Goal: Navigation & Orientation: Understand site structure

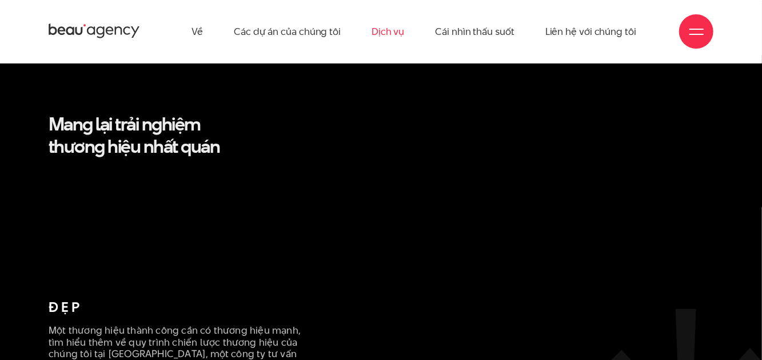
scroll to position [2344, 0]
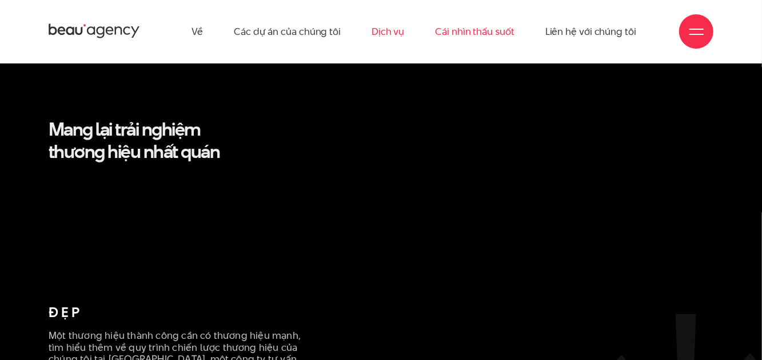
click at [492, 32] on font "Cái nhìn thấu suốt" at bounding box center [474, 32] width 79 height 14
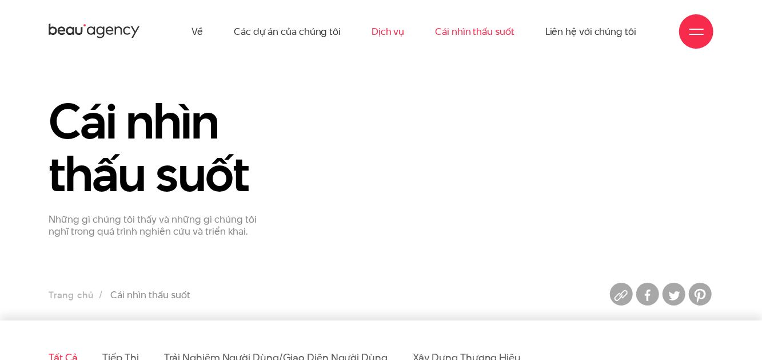
click at [401, 26] on font "Dịch vụ" at bounding box center [388, 32] width 33 height 14
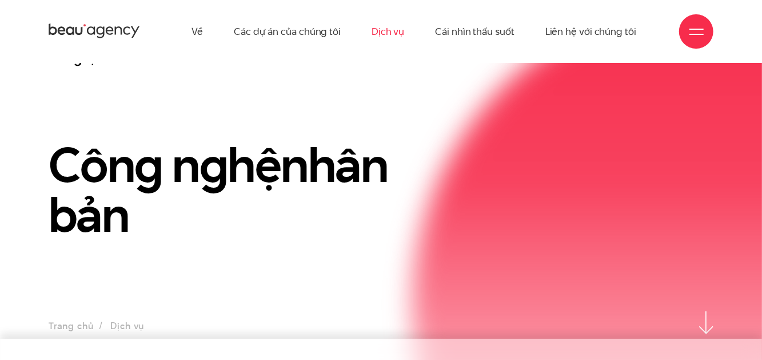
scroll to position [57, 0]
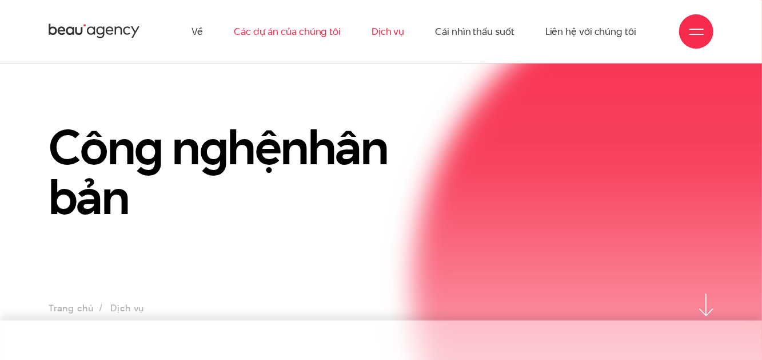
click at [325, 25] on font "Các dự án của chúng tôi" at bounding box center [287, 32] width 107 height 14
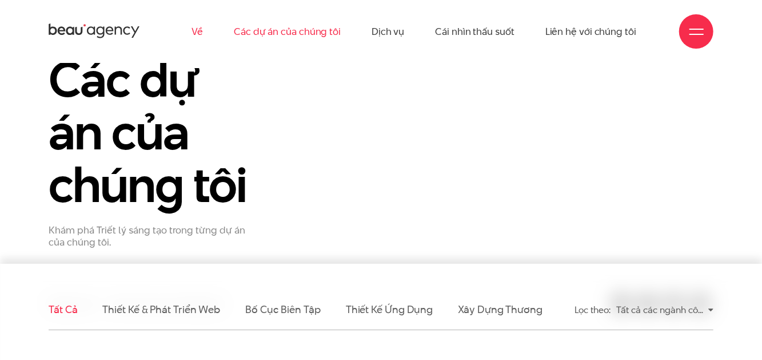
scroll to position [57, 0]
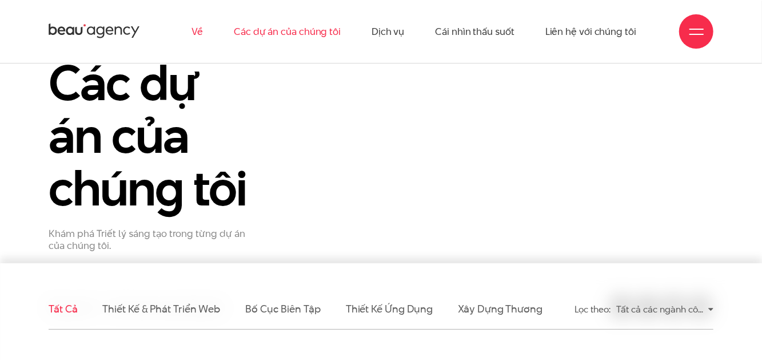
click at [202, 35] on font "Về" at bounding box center [197, 32] width 11 height 14
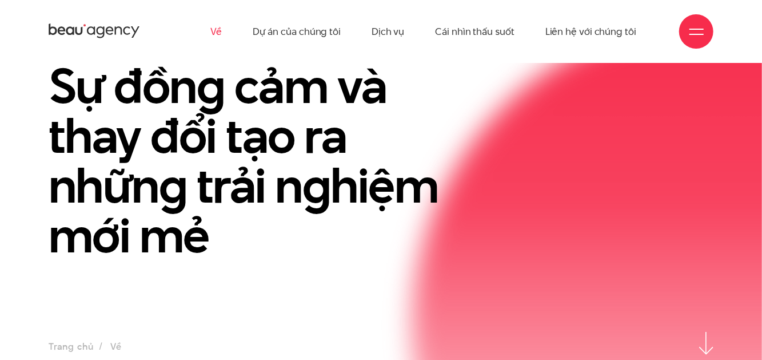
click at [114, 19] on div "Về Dự án của chúng tôi Dịch vụ Cái nhìn thấu suốt Liên hệ với chúng tôi" at bounding box center [381, 31] width 665 height 63
click at [107, 25] on icon at bounding box center [94, 31] width 91 height 18
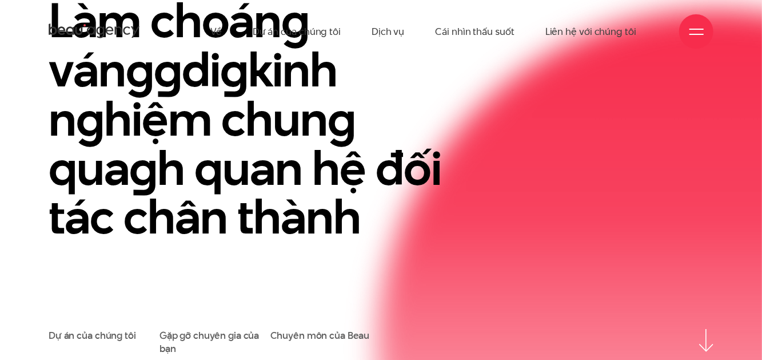
click at [730, 136] on div "Làm choáng váng g di g kinh nghiệm chung qua g h quan hệ đối tác chân thành Dự …" at bounding box center [381, 235] width 762 height 237
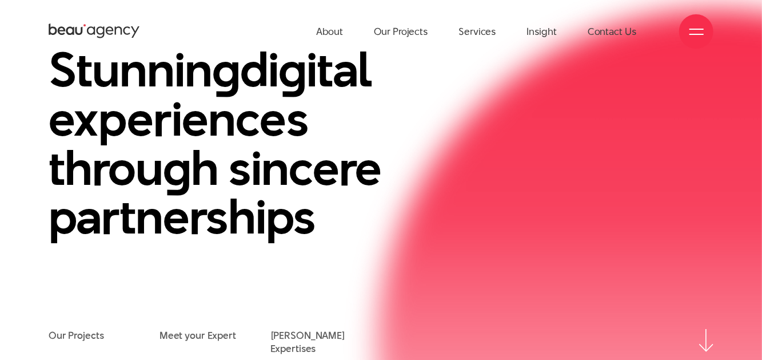
click at [525, 175] on div "Stunnin g di g ital experiences throu g h sincere partnerships" at bounding box center [381, 187] width 682 height 284
click at [721, 341] on div "Stunnin g di g ital experiences throu g h sincere partnerships Our Projects Mee…" at bounding box center [381, 235] width 762 height 237
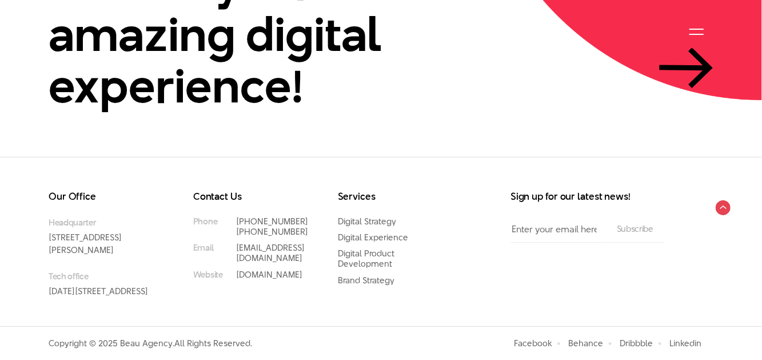
scroll to position [2632, 0]
click at [727, 199] on circle at bounding box center [723, 208] width 18 height 18
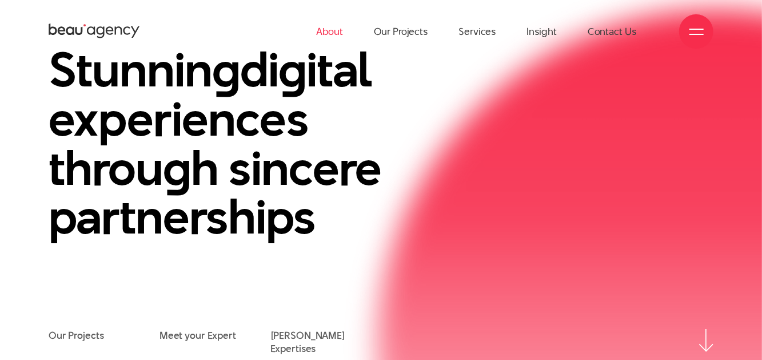
click at [324, 28] on link "About" at bounding box center [329, 31] width 27 height 63
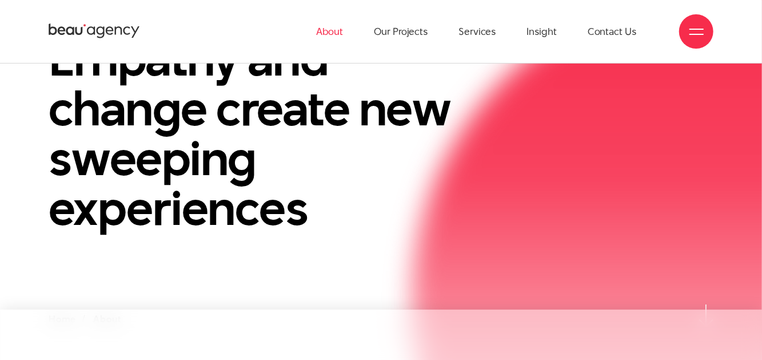
scroll to position [57, 0]
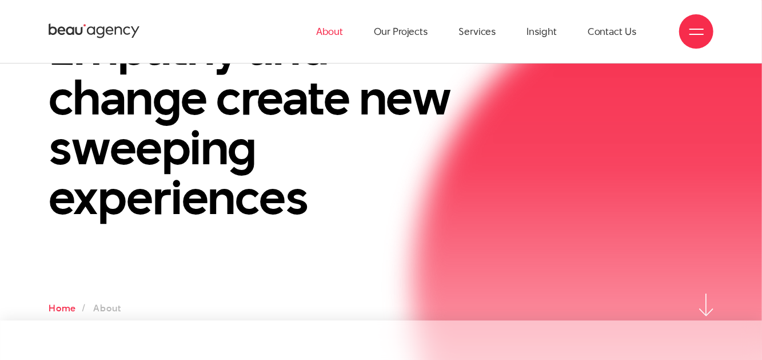
click at [59, 309] on link "Home" at bounding box center [62, 307] width 27 height 13
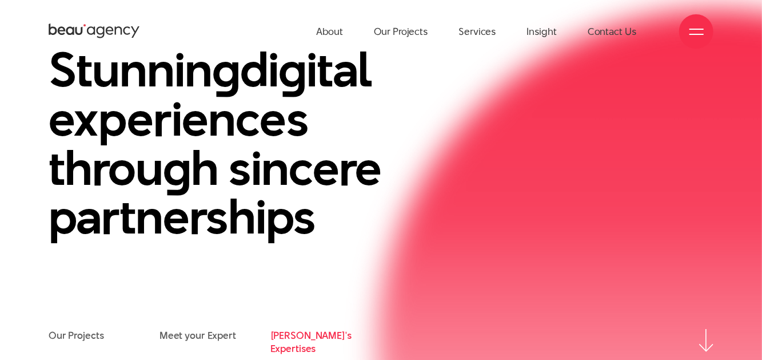
click at [286, 336] on link "[PERSON_NAME]'s Expertises" at bounding box center [325, 342] width 111 height 26
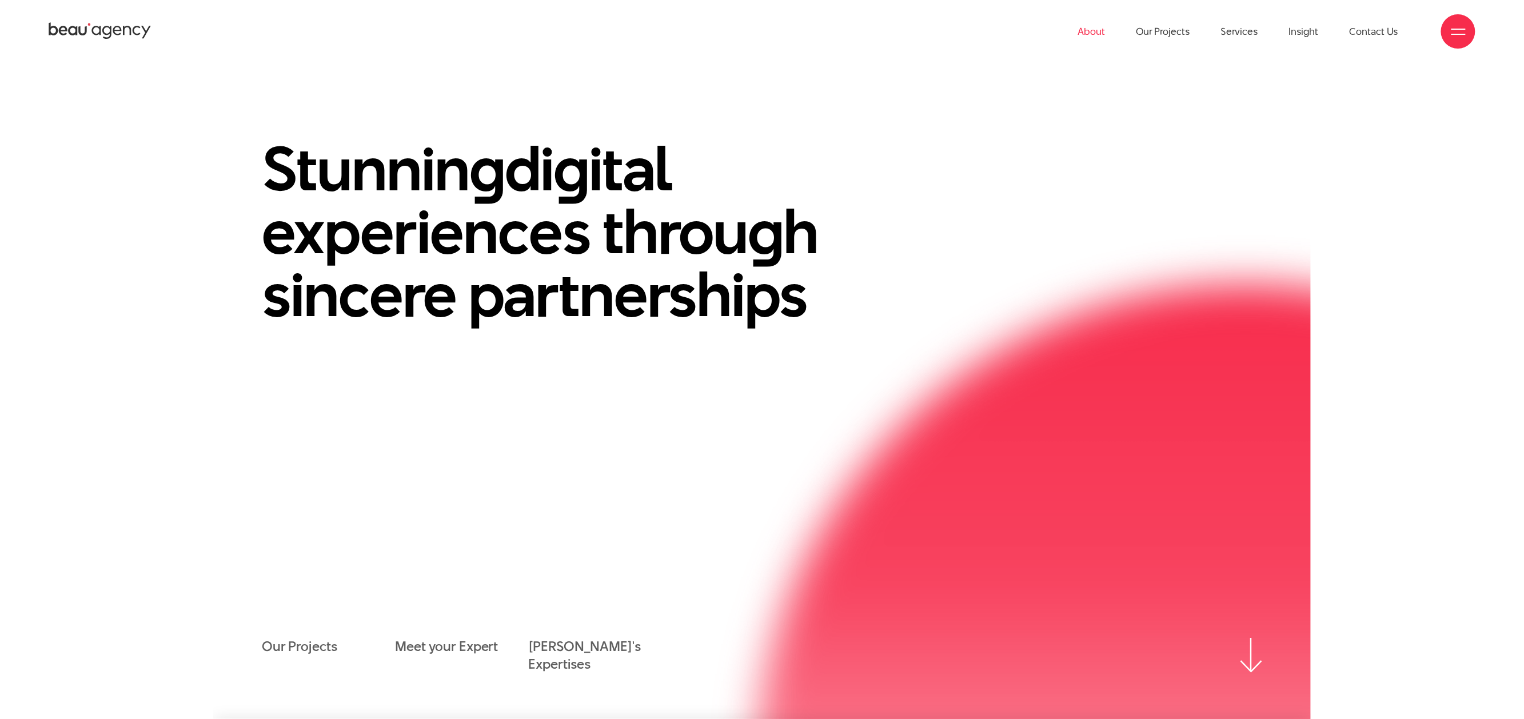
click at [762, 33] on link "About" at bounding box center [1091, 31] width 27 height 63
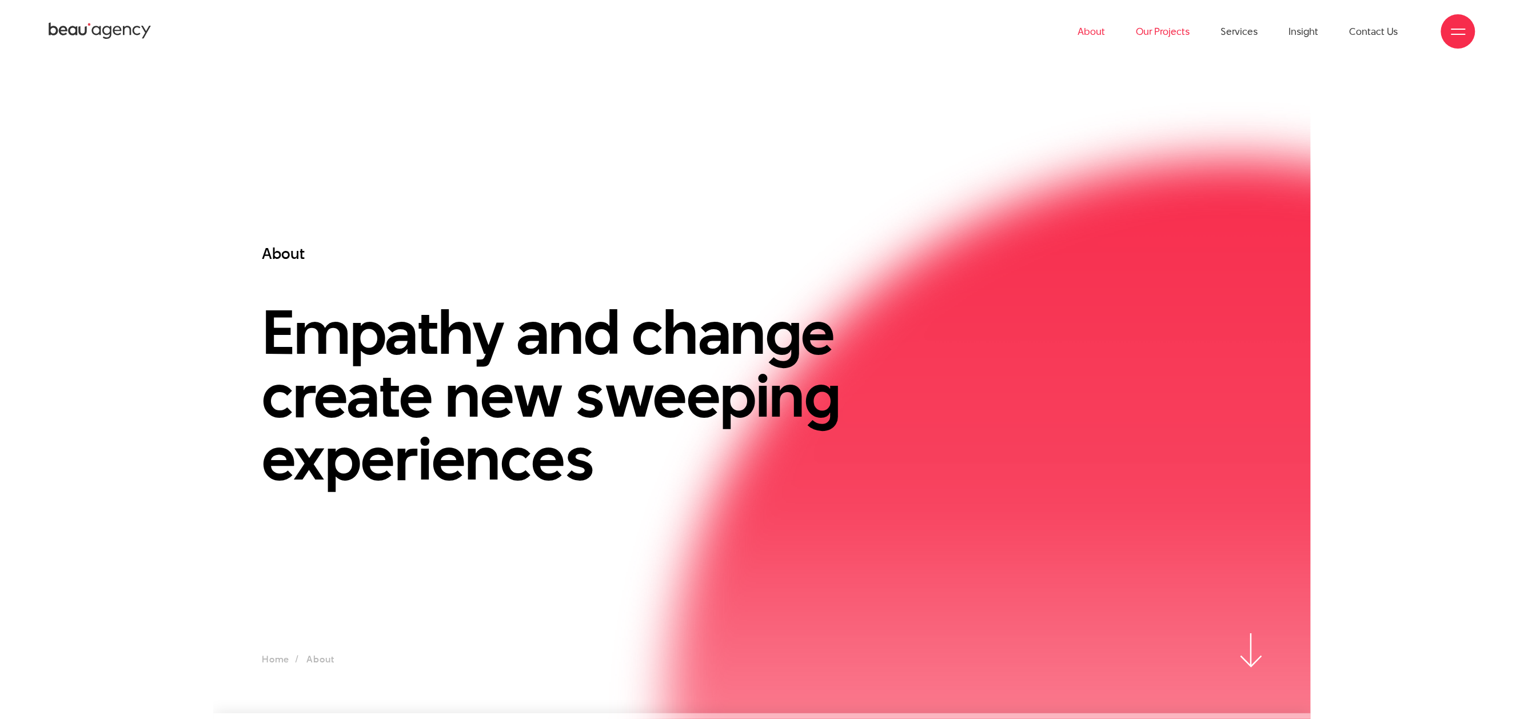
click at [1166, 29] on link "Our Projects" at bounding box center [1163, 31] width 54 height 63
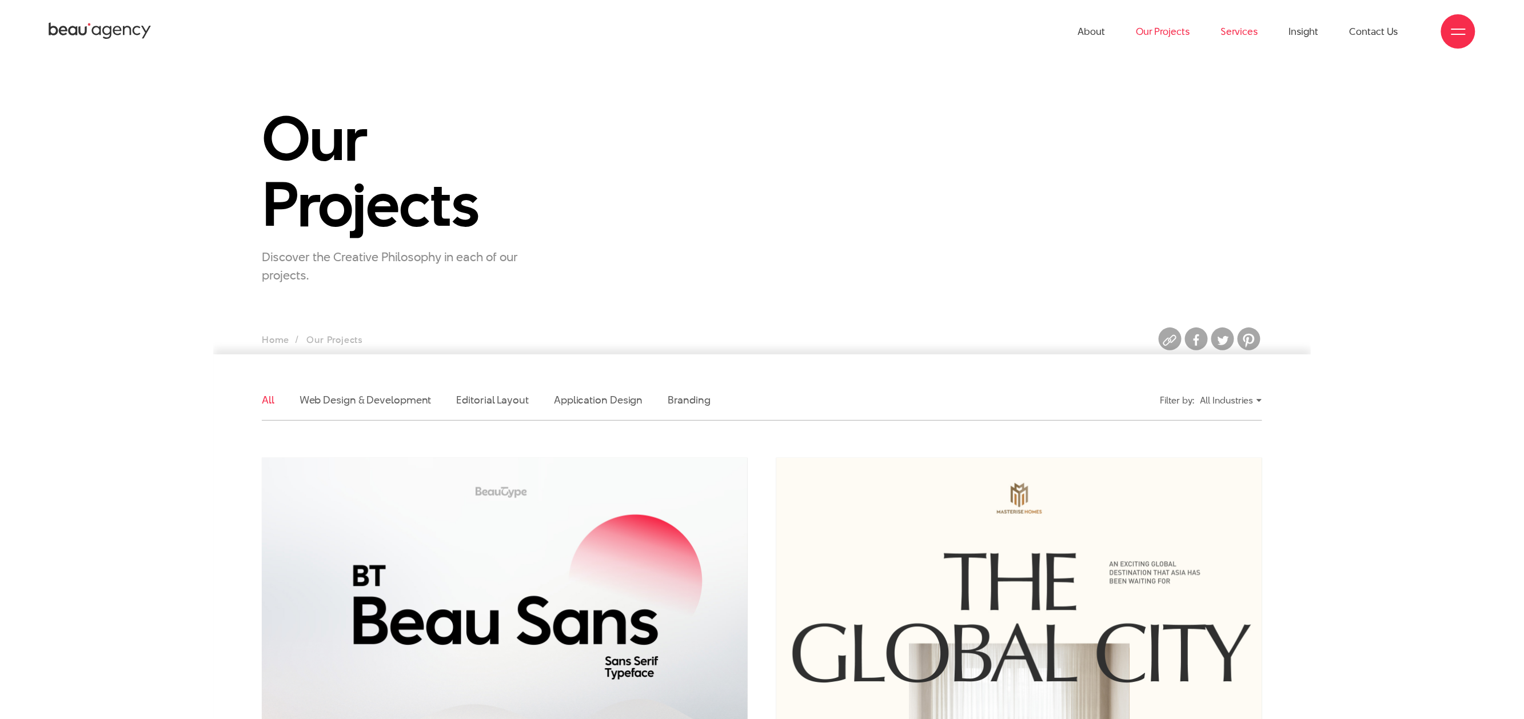
click at [1255, 25] on link "Services" at bounding box center [1239, 31] width 37 height 63
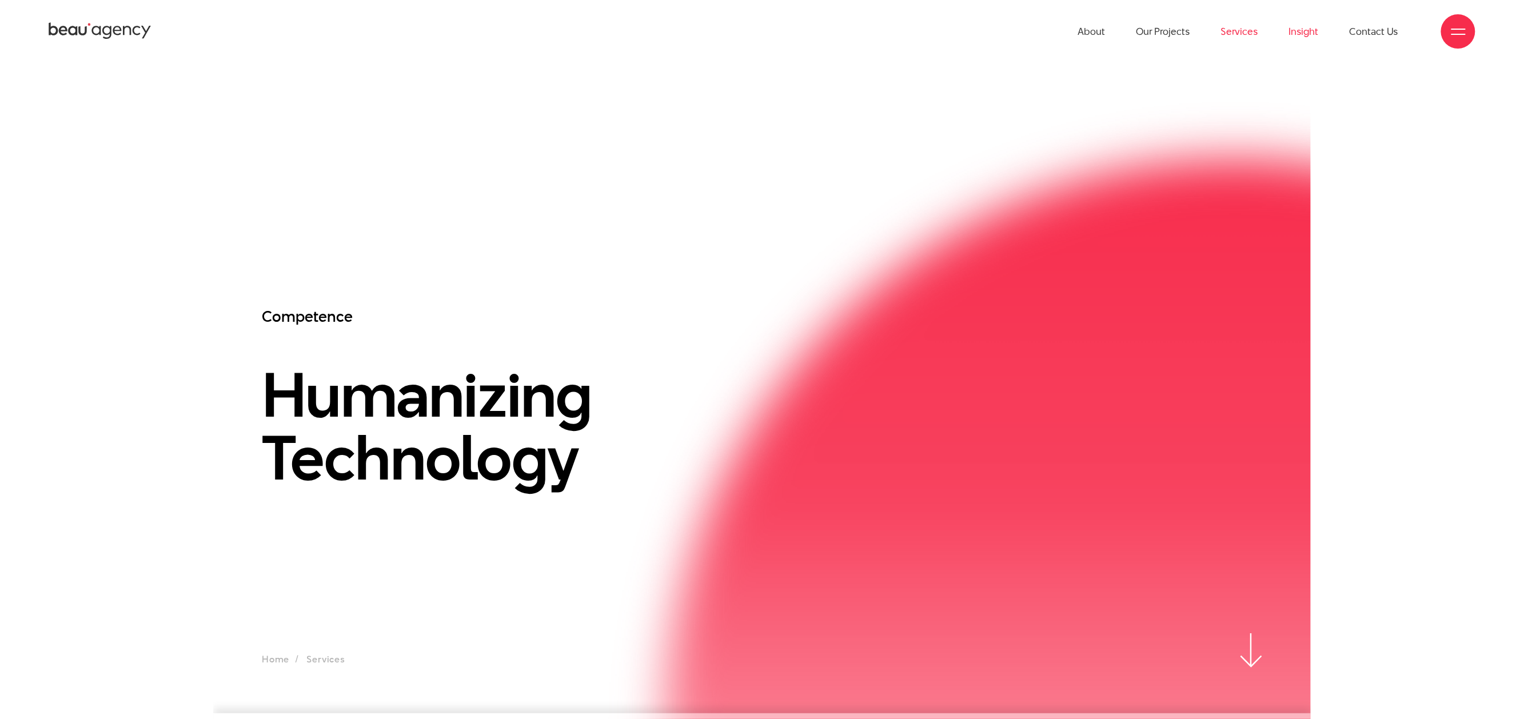
click at [1310, 17] on link "Insight" at bounding box center [1304, 31] width 30 height 63
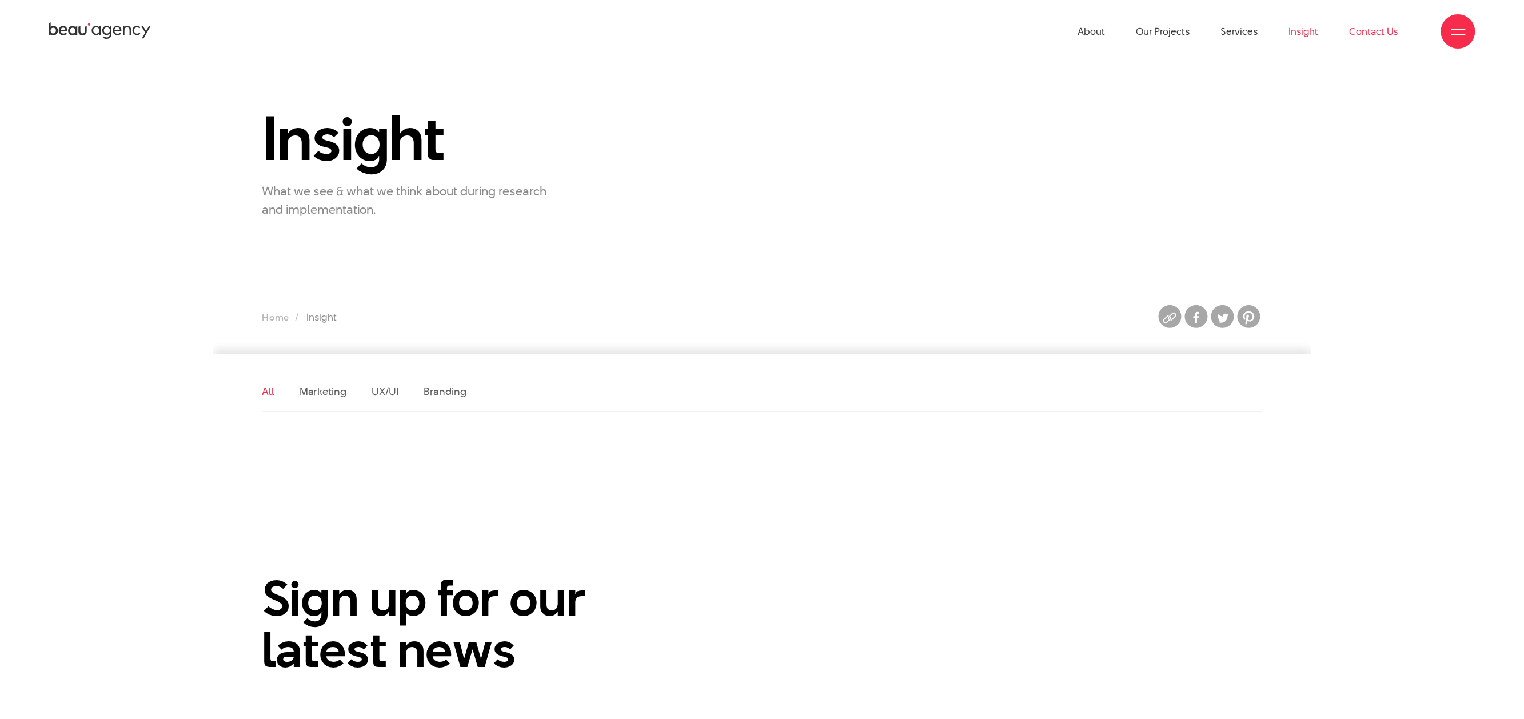
click at [1383, 23] on link "Contact Us" at bounding box center [1374, 31] width 49 height 63
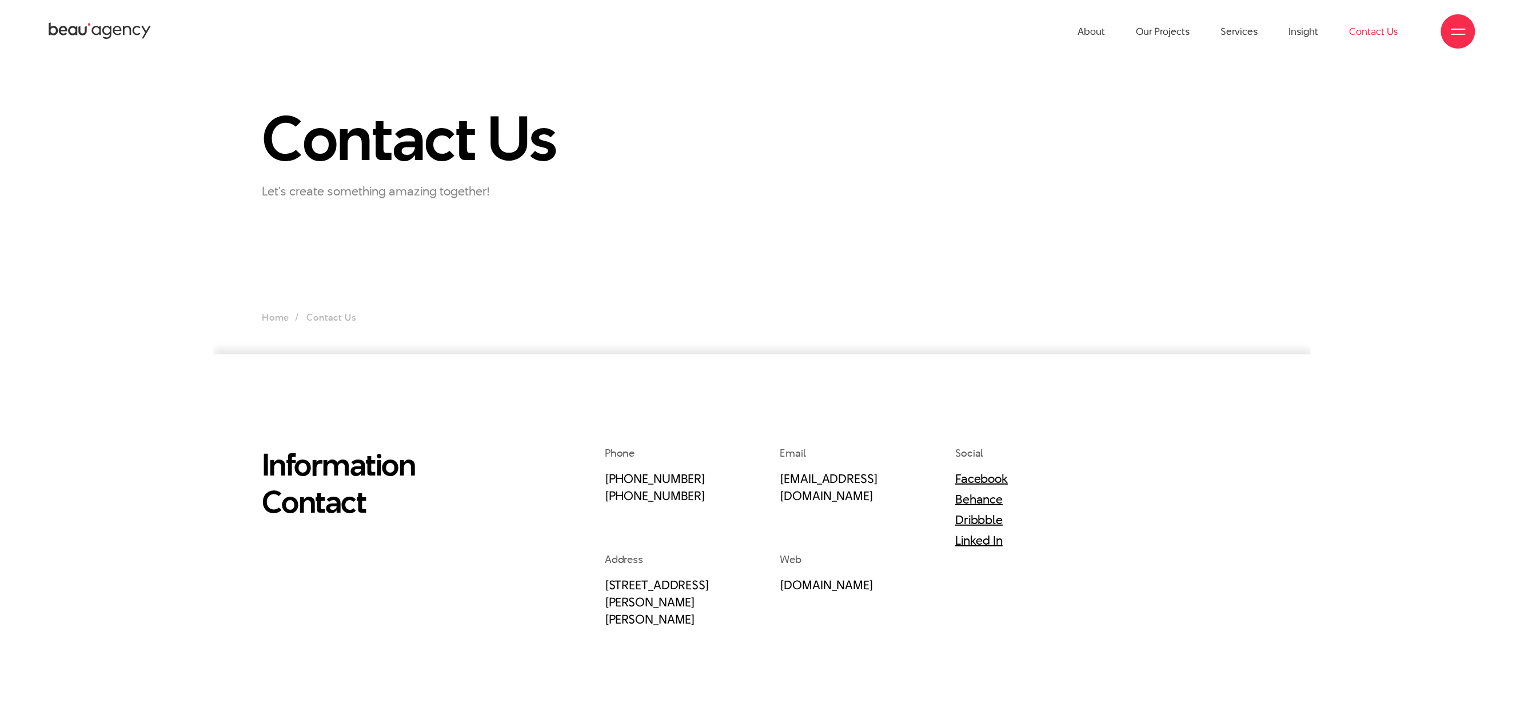
click at [1470, 30] on div at bounding box center [1458, 31] width 34 height 34
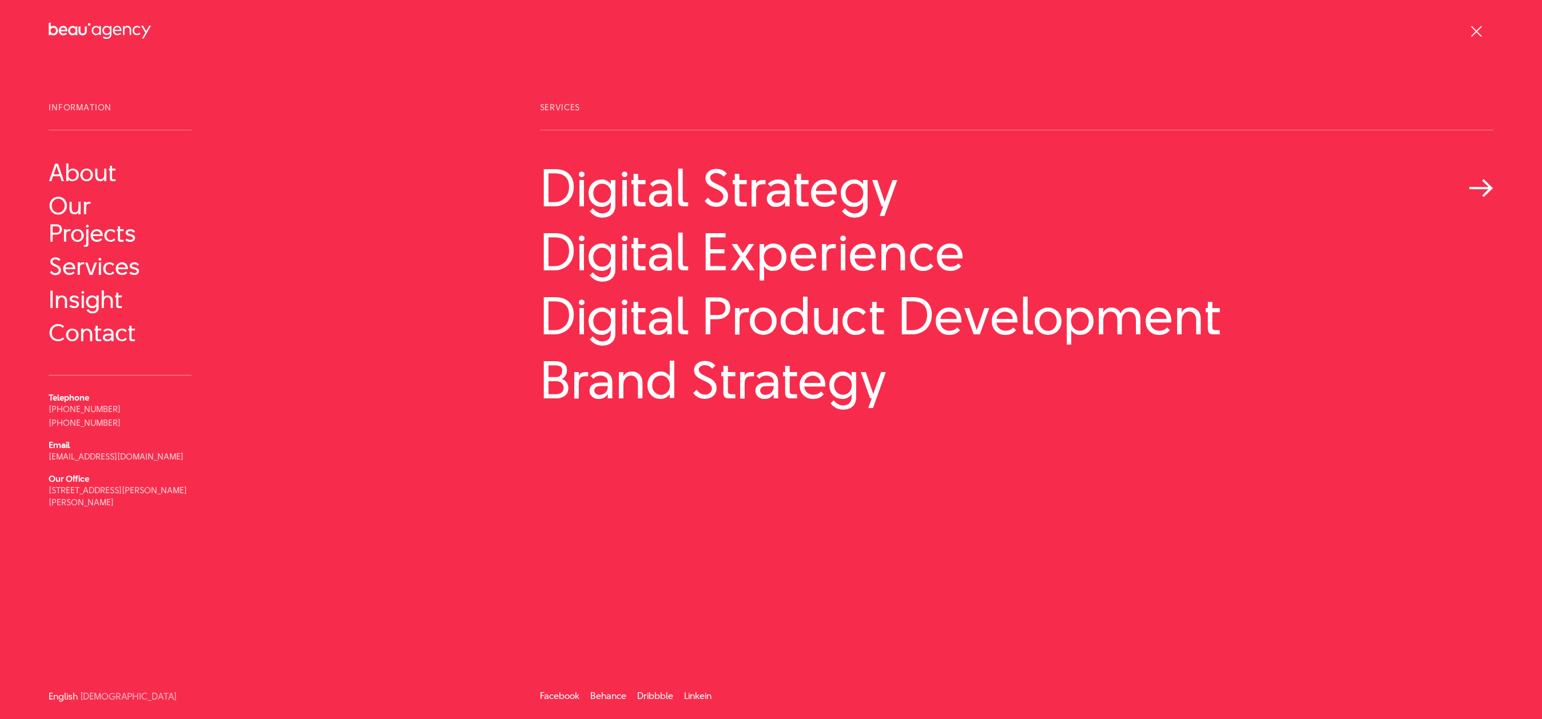
click at [640, 179] on link "Digital Strategy" at bounding box center [1016, 188] width 953 height 58
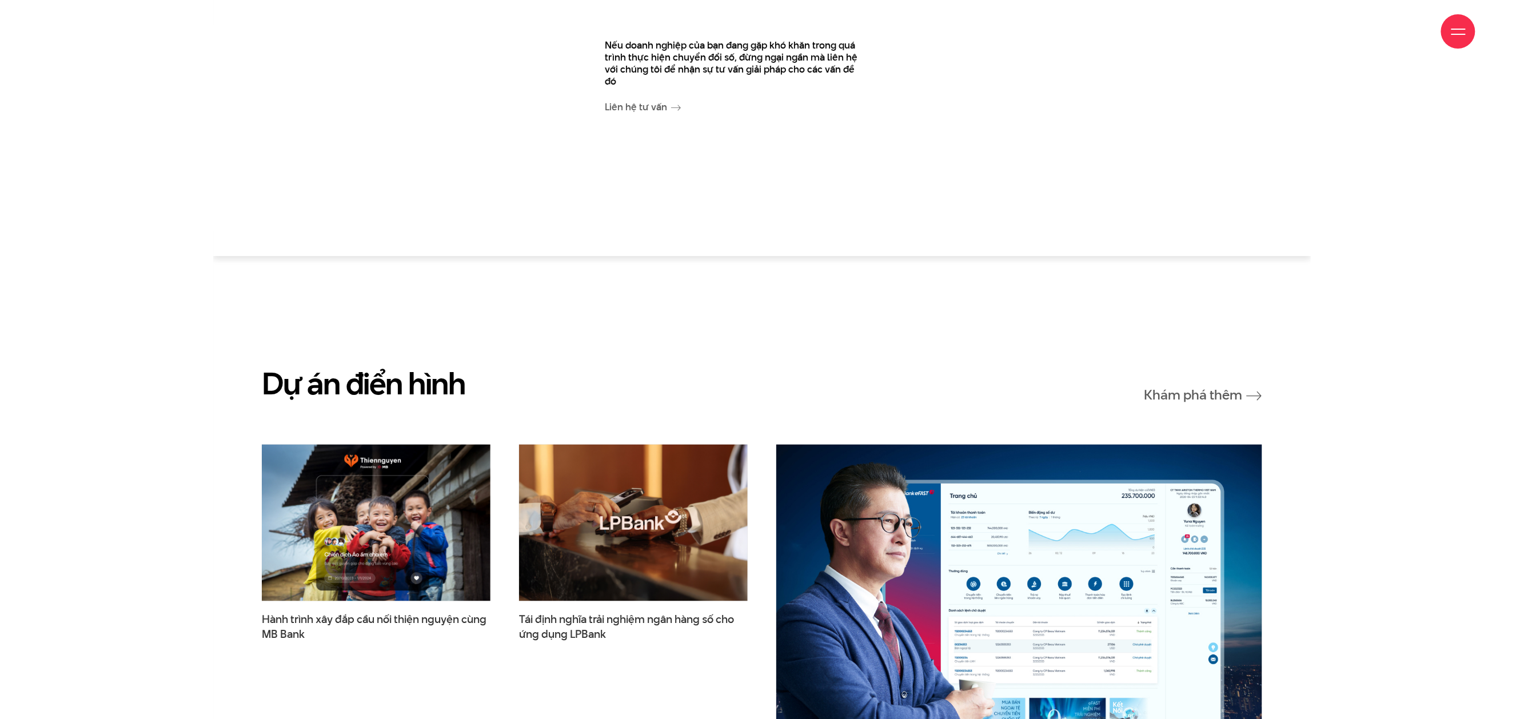
scroll to position [2973, 0]
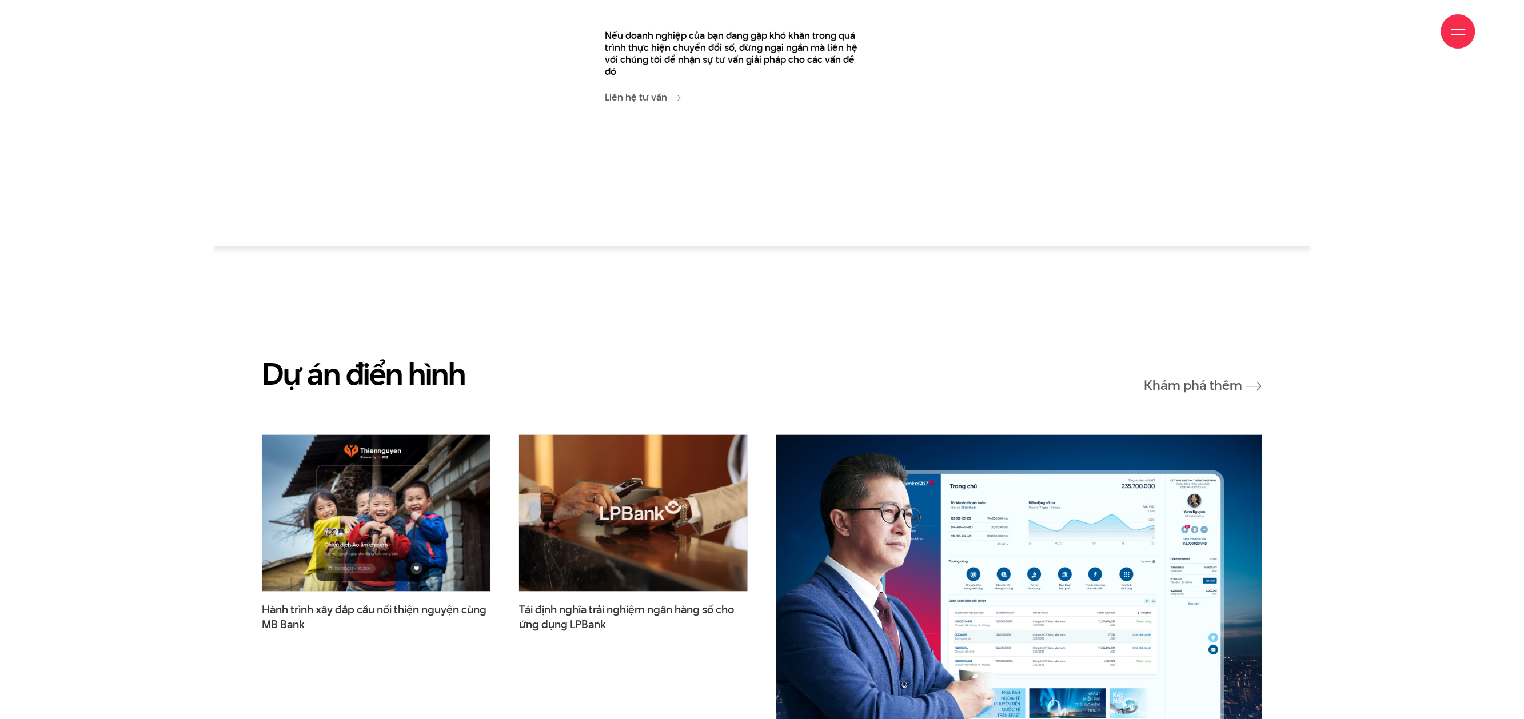
click at [1280, 276] on section "Dự án điển hình Khám phá thêm Hành trình xây đắp cầu nối thiện nguyện cùng MB B…" at bounding box center [762, 654] width 1098 height 817
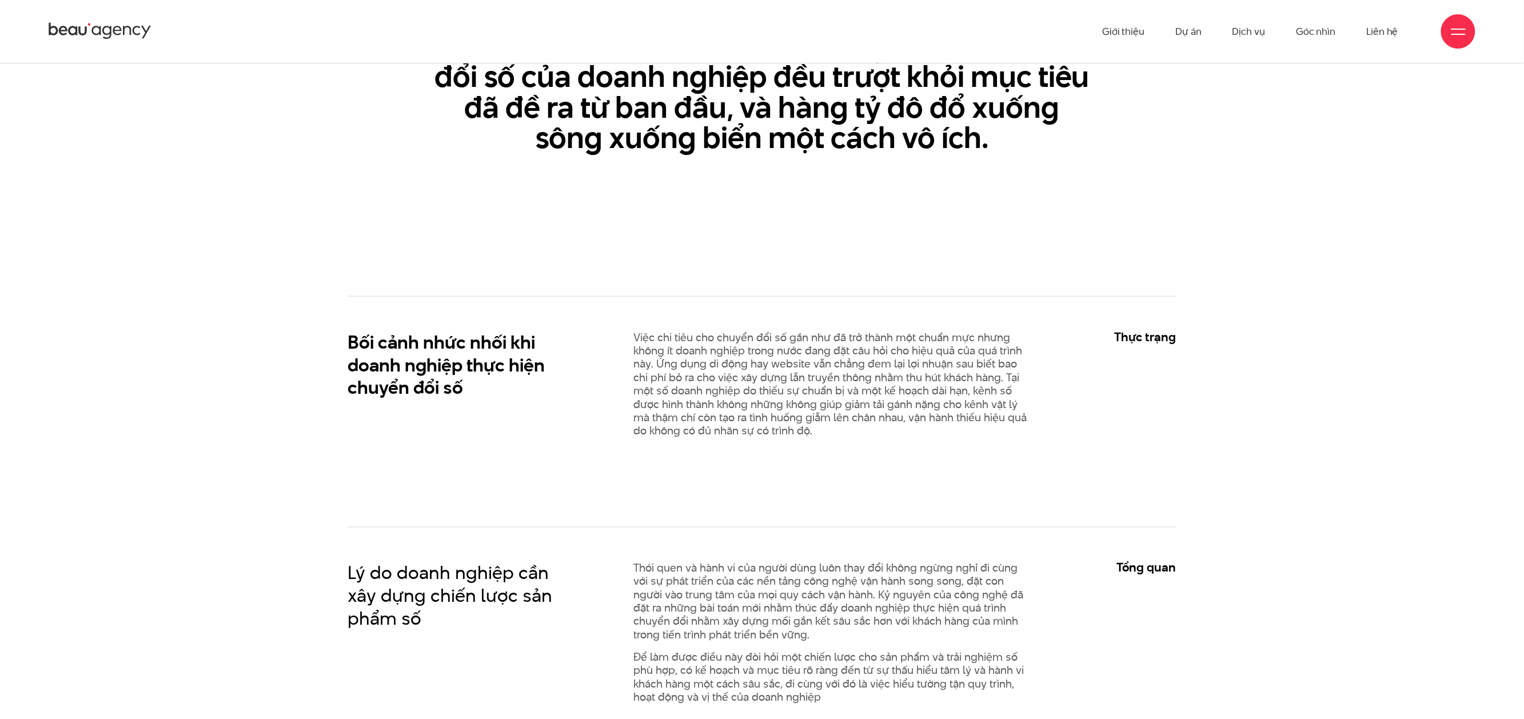
scroll to position [0, 0]
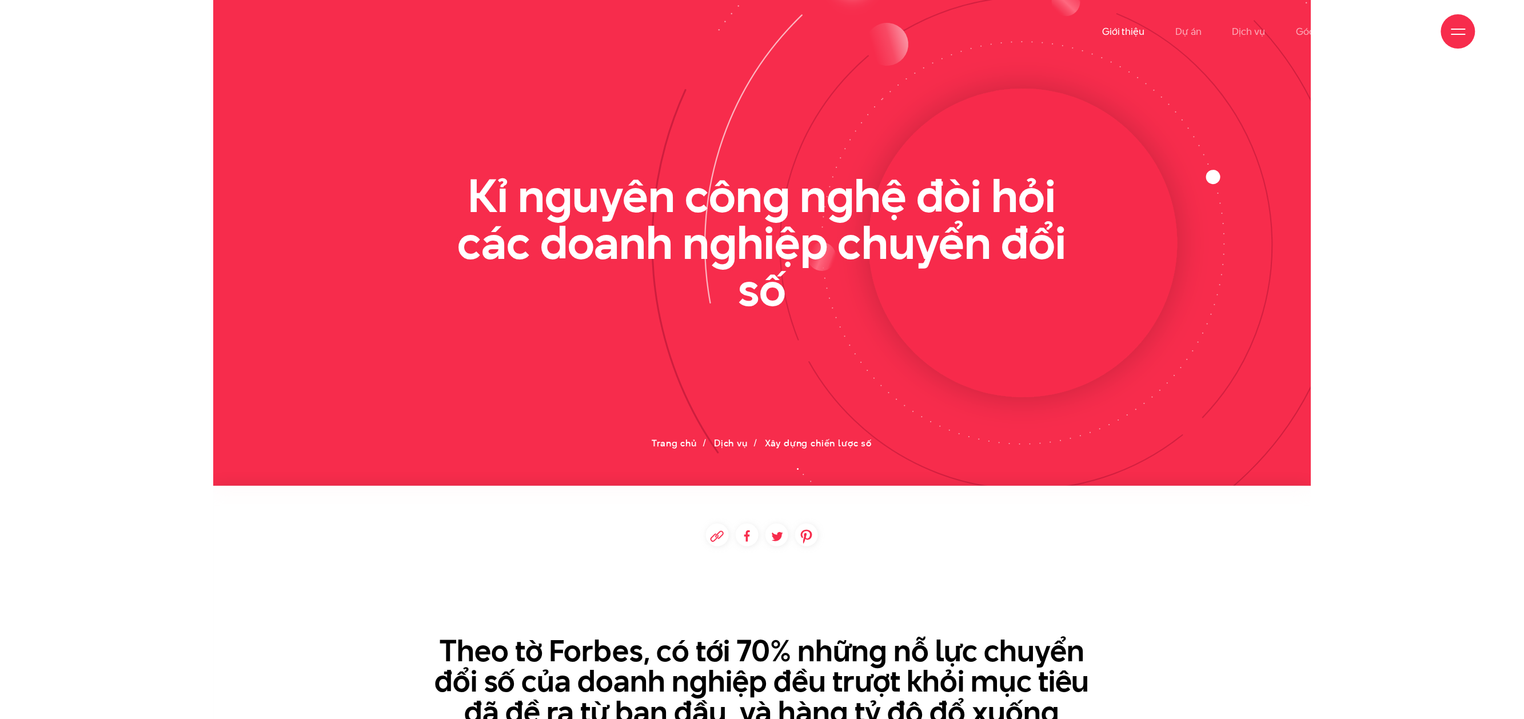
click at [1122, 31] on link "Giới thiệu" at bounding box center [1123, 31] width 42 height 63
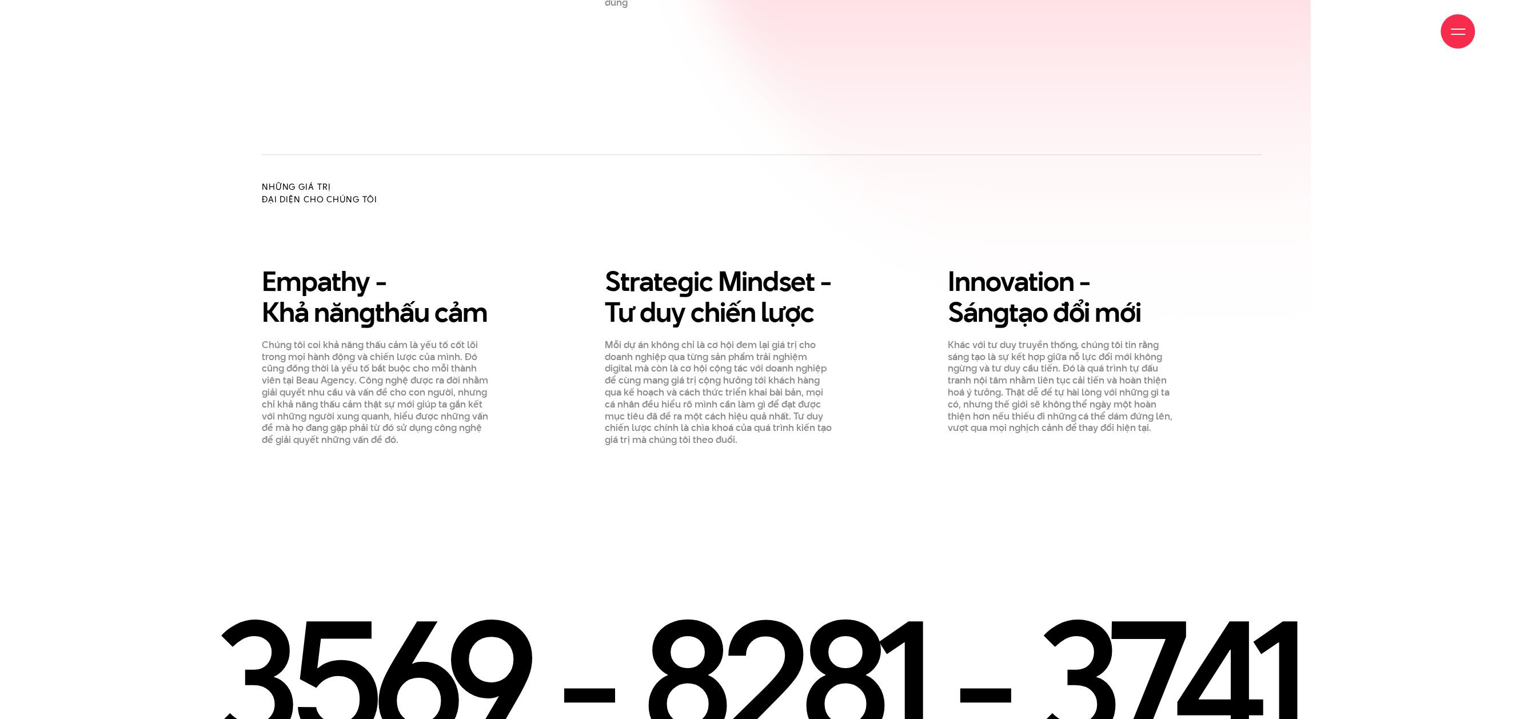
scroll to position [1944, 0]
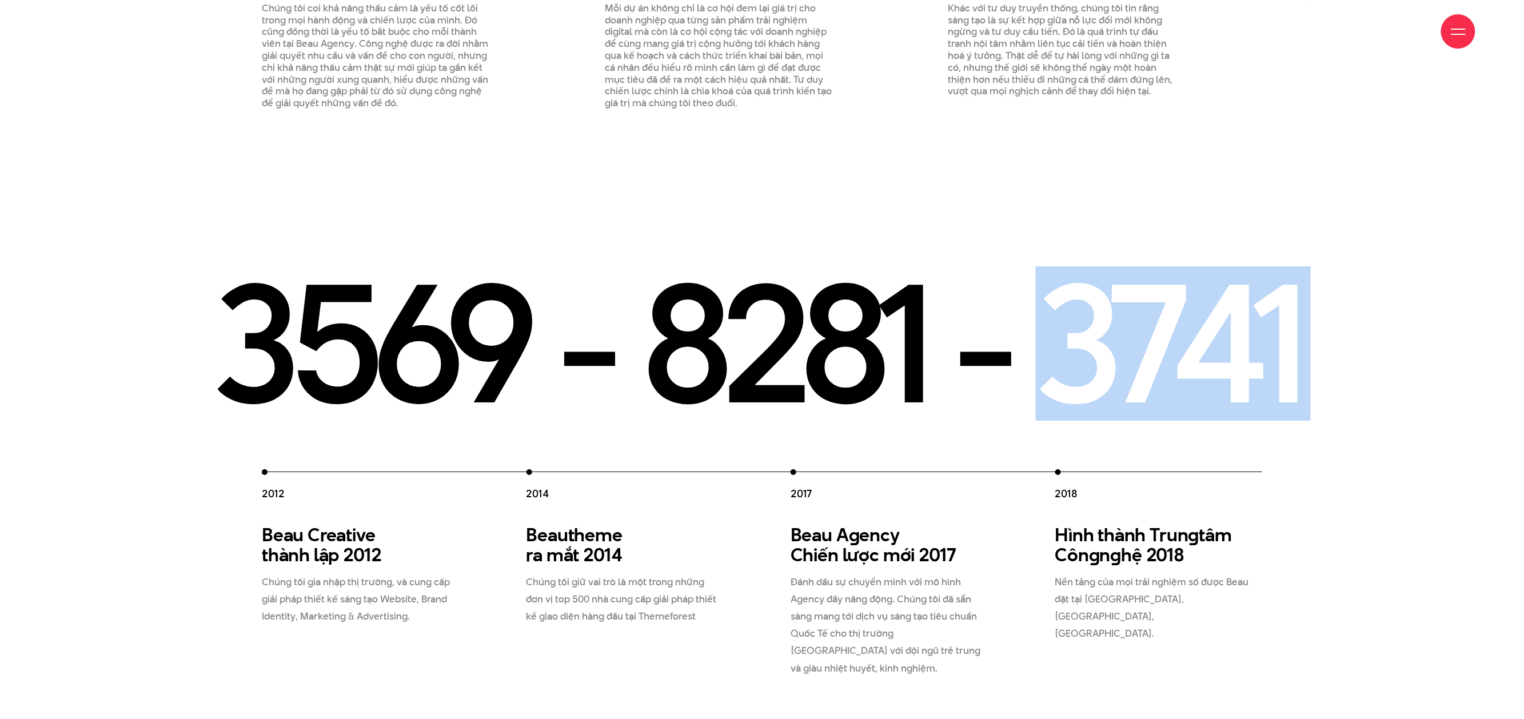
drag, startPoint x: 1030, startPoint y: 293, endPoint x: 671, endPoint y: 301, distance: 359.2
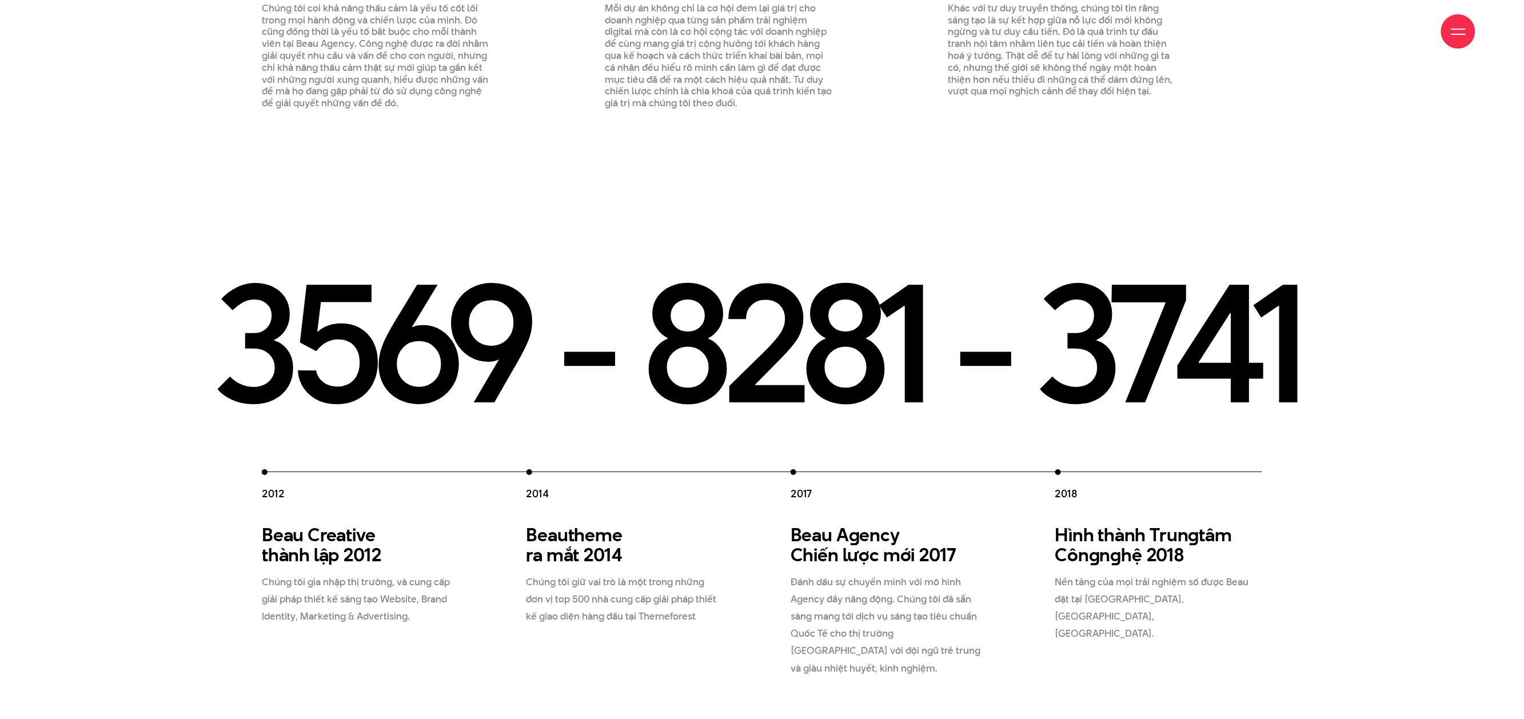
drag, startPoint x: 439, startPoint y: 344, endPoint x: 424, endPoint y: 341, distance: 15.1
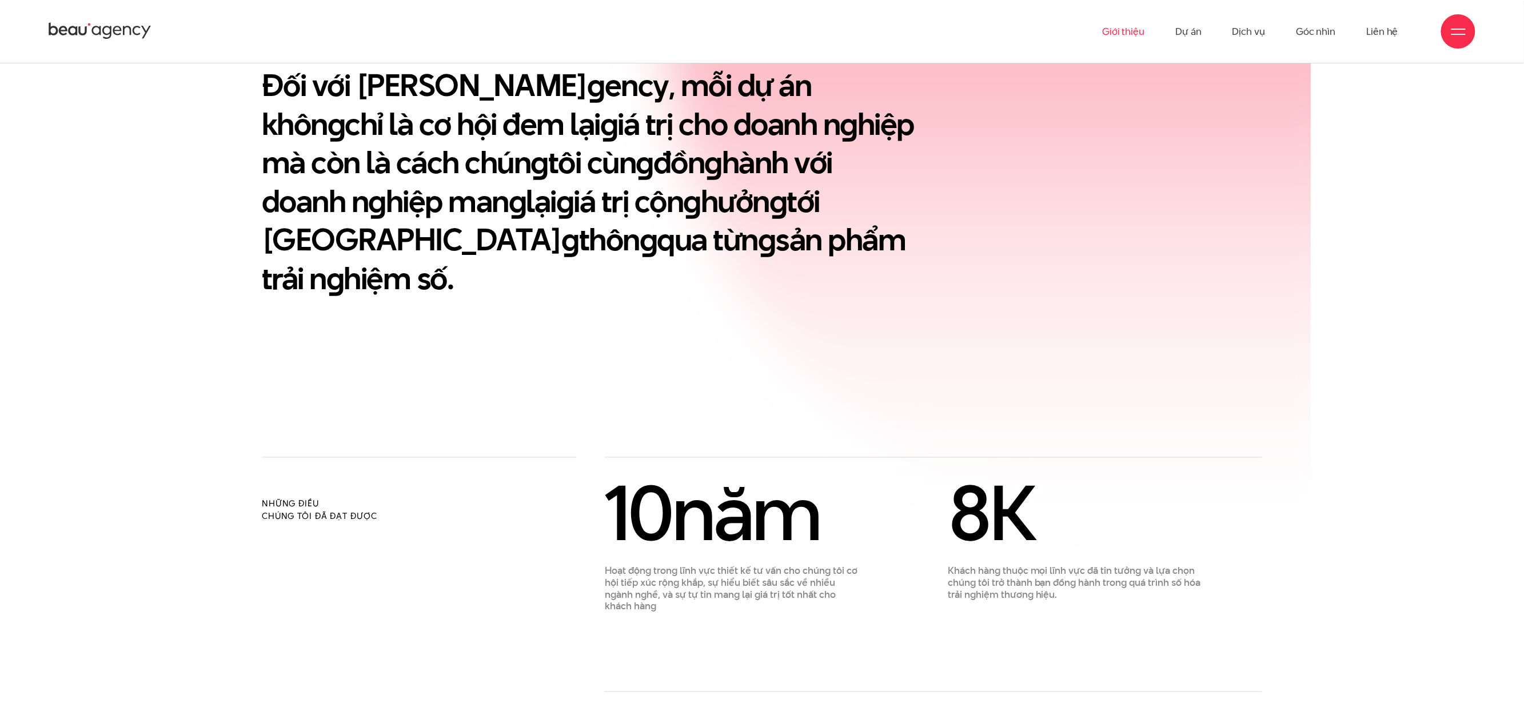
scroll to position [0, 0]
